Goal: Find contact information: Find contact information

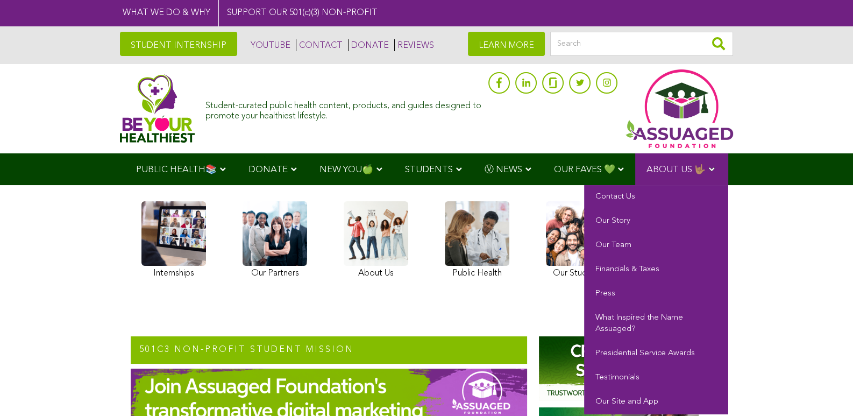
scroll to position [53, 0]
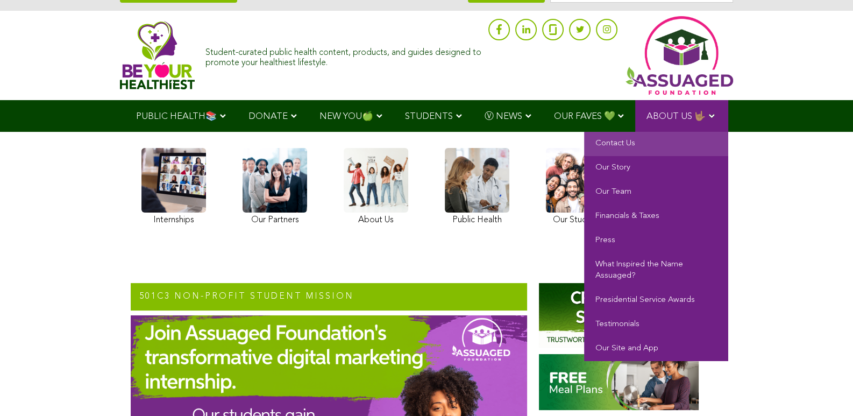
click at [604, 142] on link "Contact Us" at bounding box center [656, 144] width 144 height 24
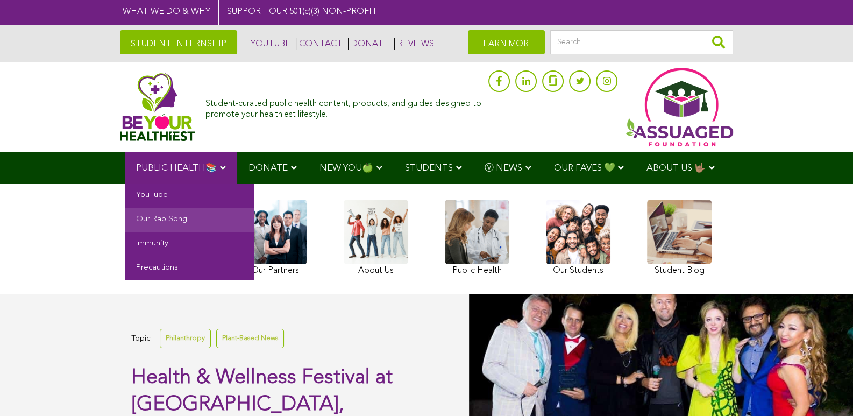
click at [153, 214] on link "Our Rap Song" at bounding box center [189, 220] width 129 height 24
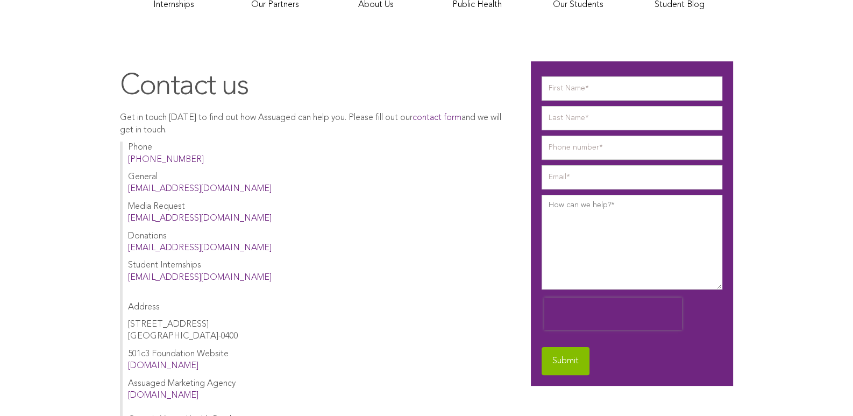
scroll to position [323, 0]
